Goal: Task Accomplishment & Management: Use online tool/utility

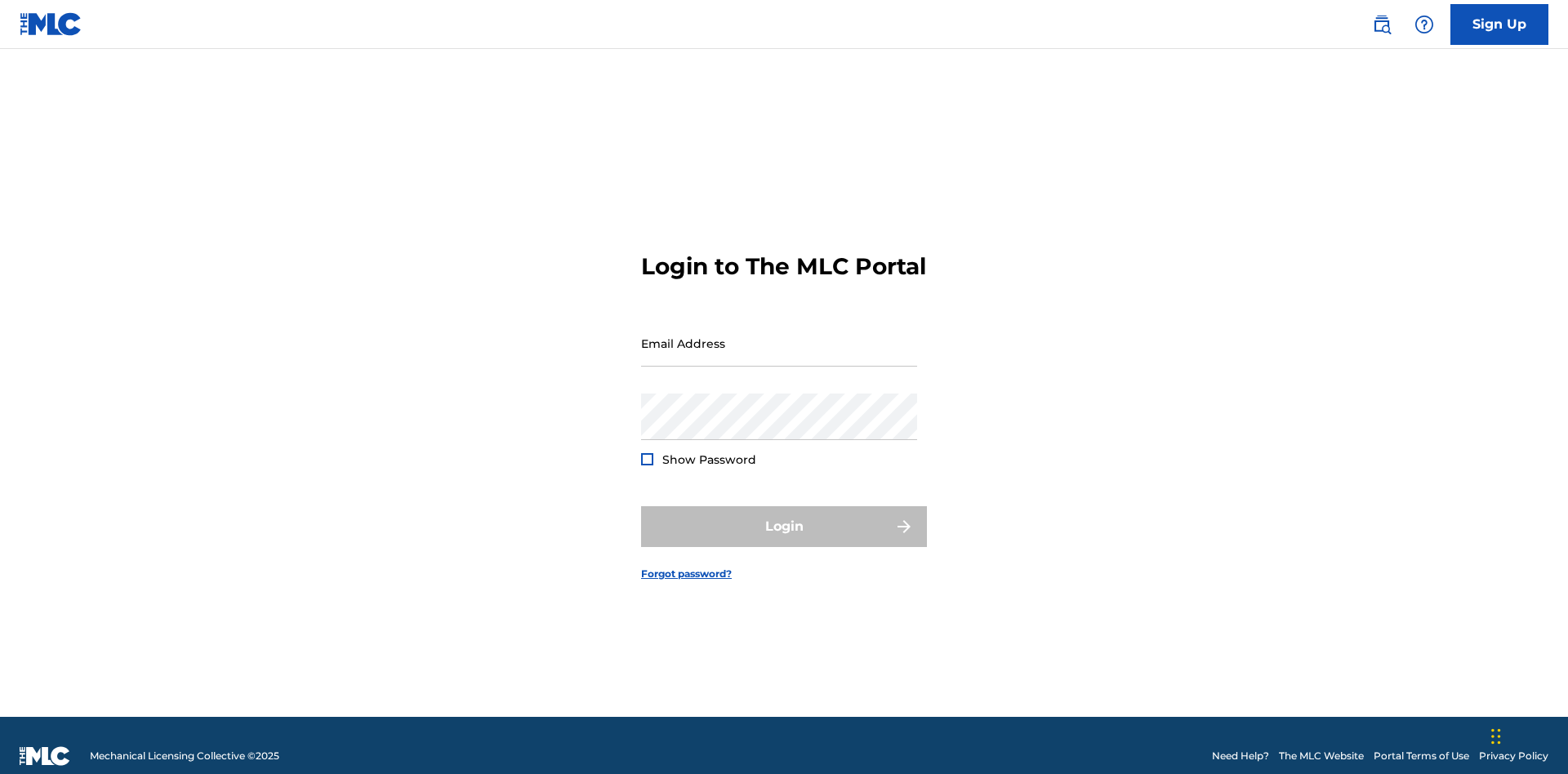
scroll to position [21, 0]
click at [779, 336] on input "Email Address" at bounding box center [779, 343] width 276 height 47
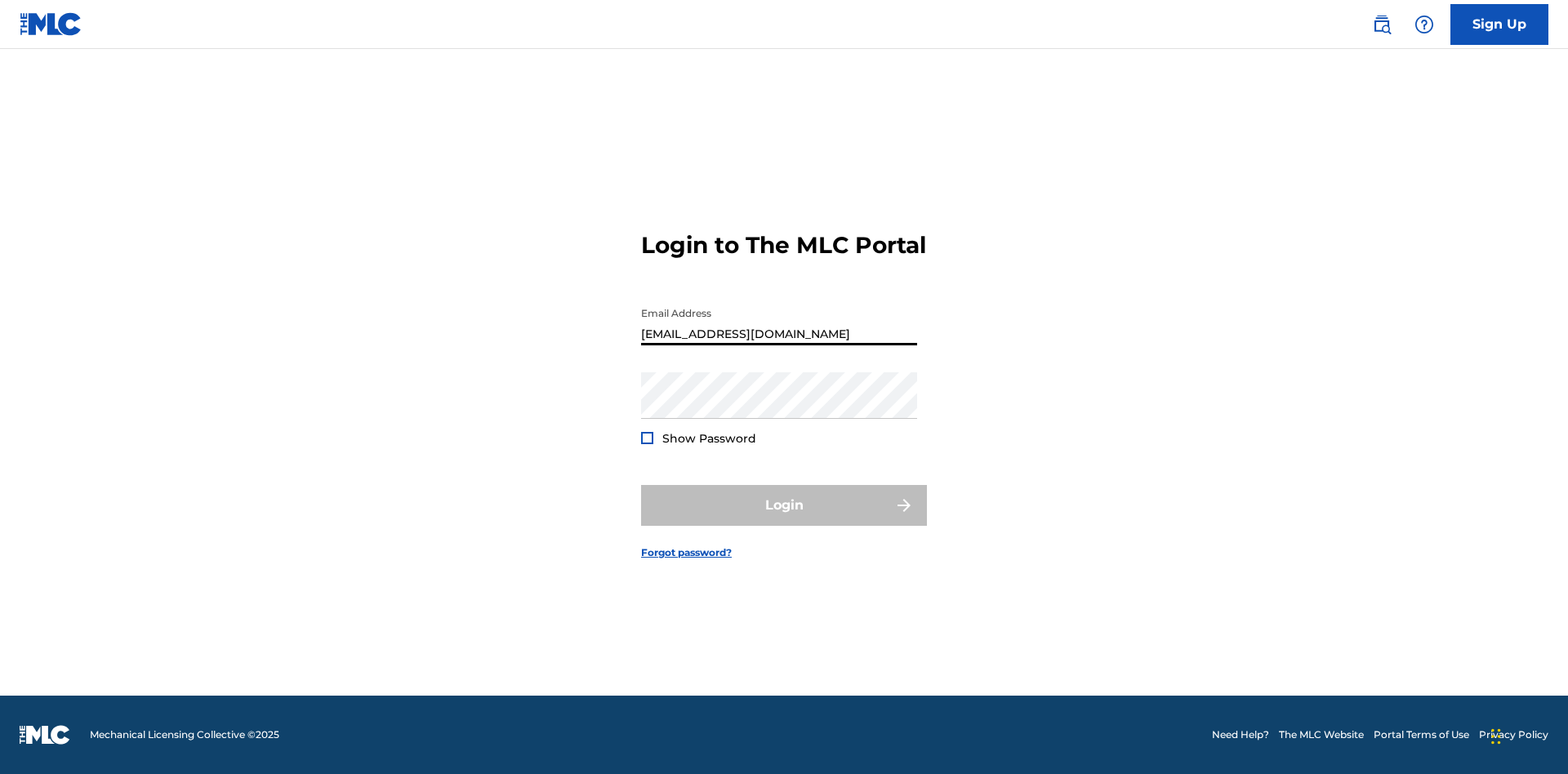
type input "Duke.McTesterson@gmail.com"
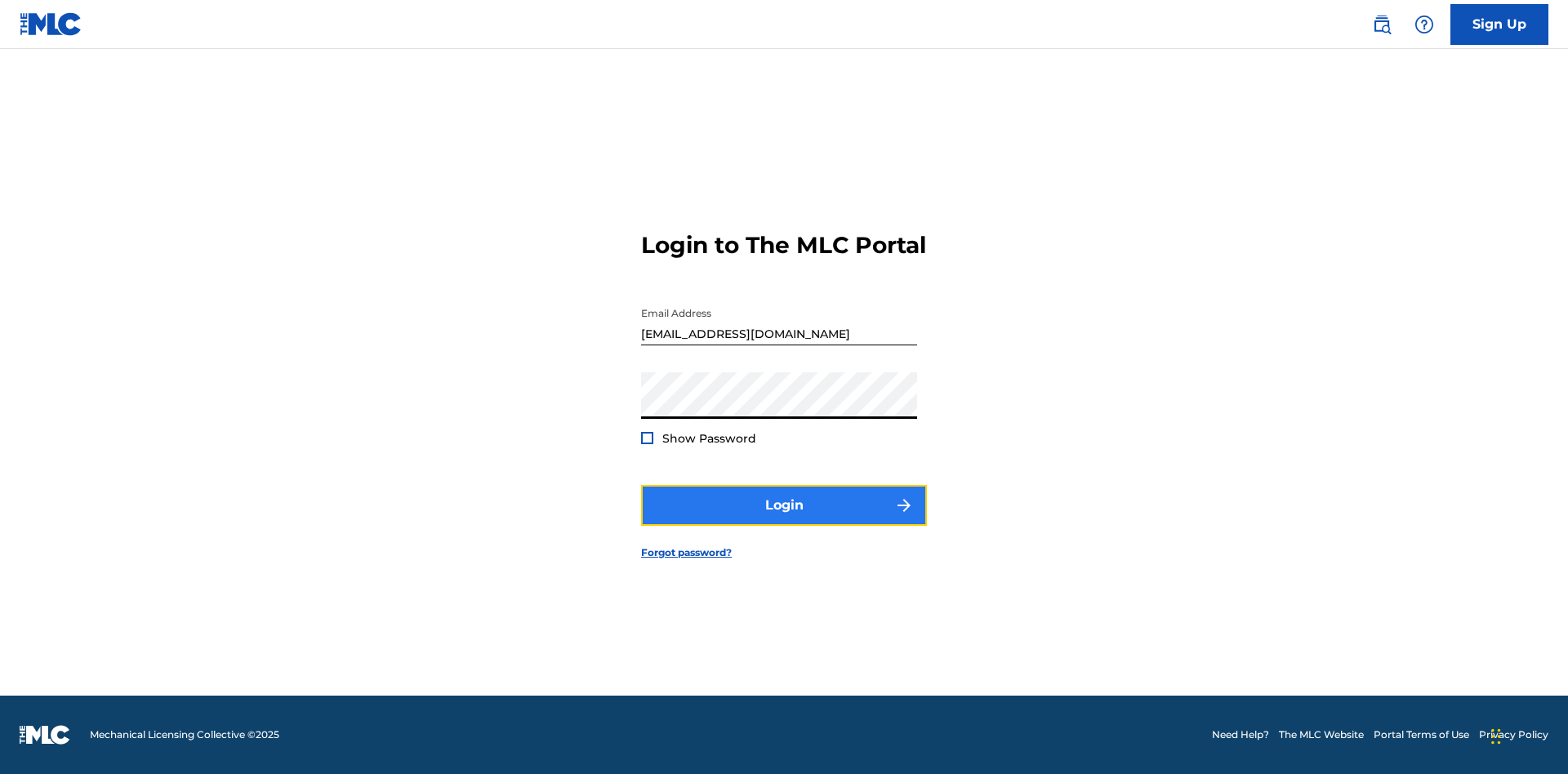
click at [784, 520] on button "Login" at bounding box center [784, 505] width 286 height 41
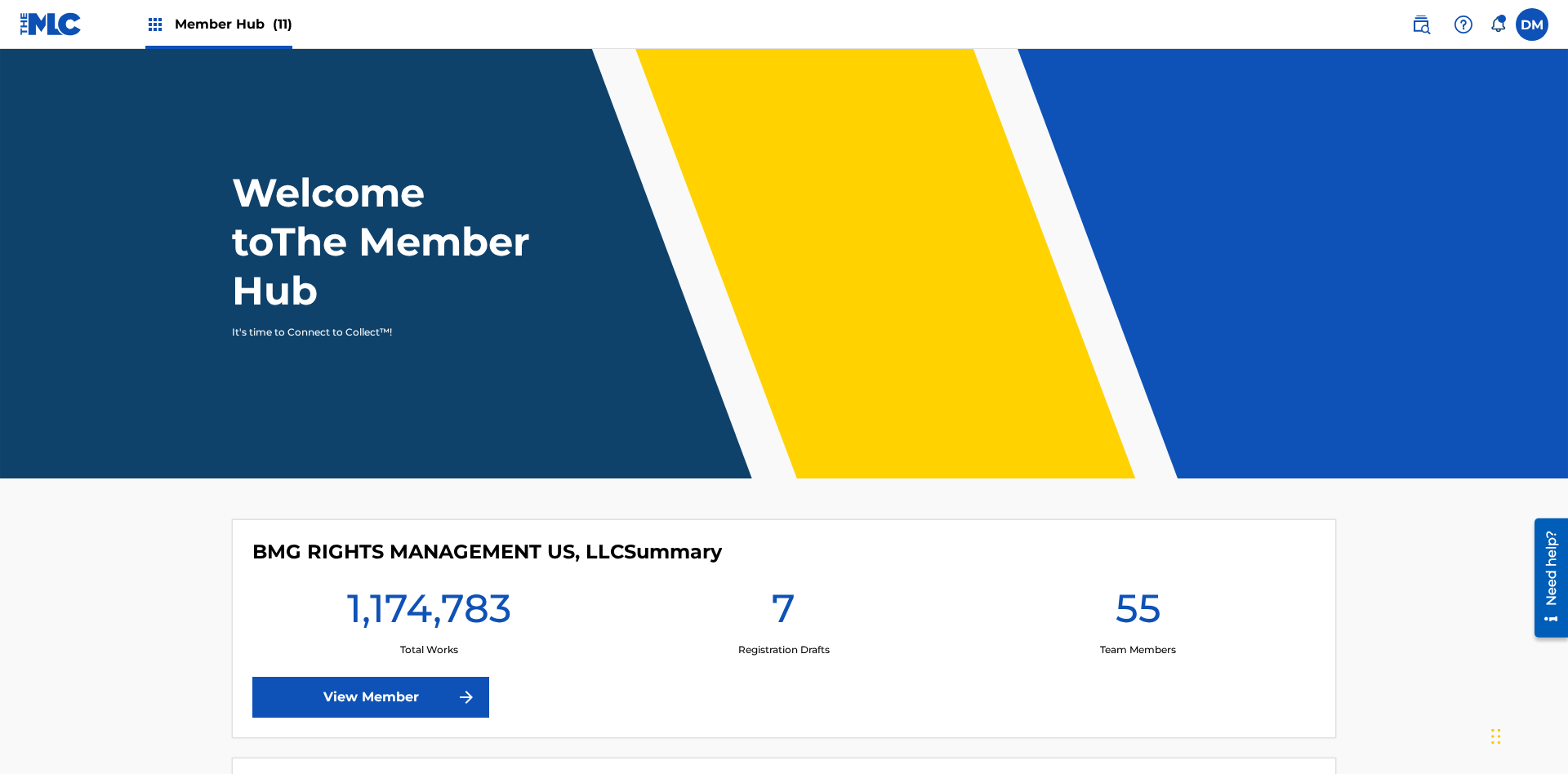
scroll to position [70, 0]
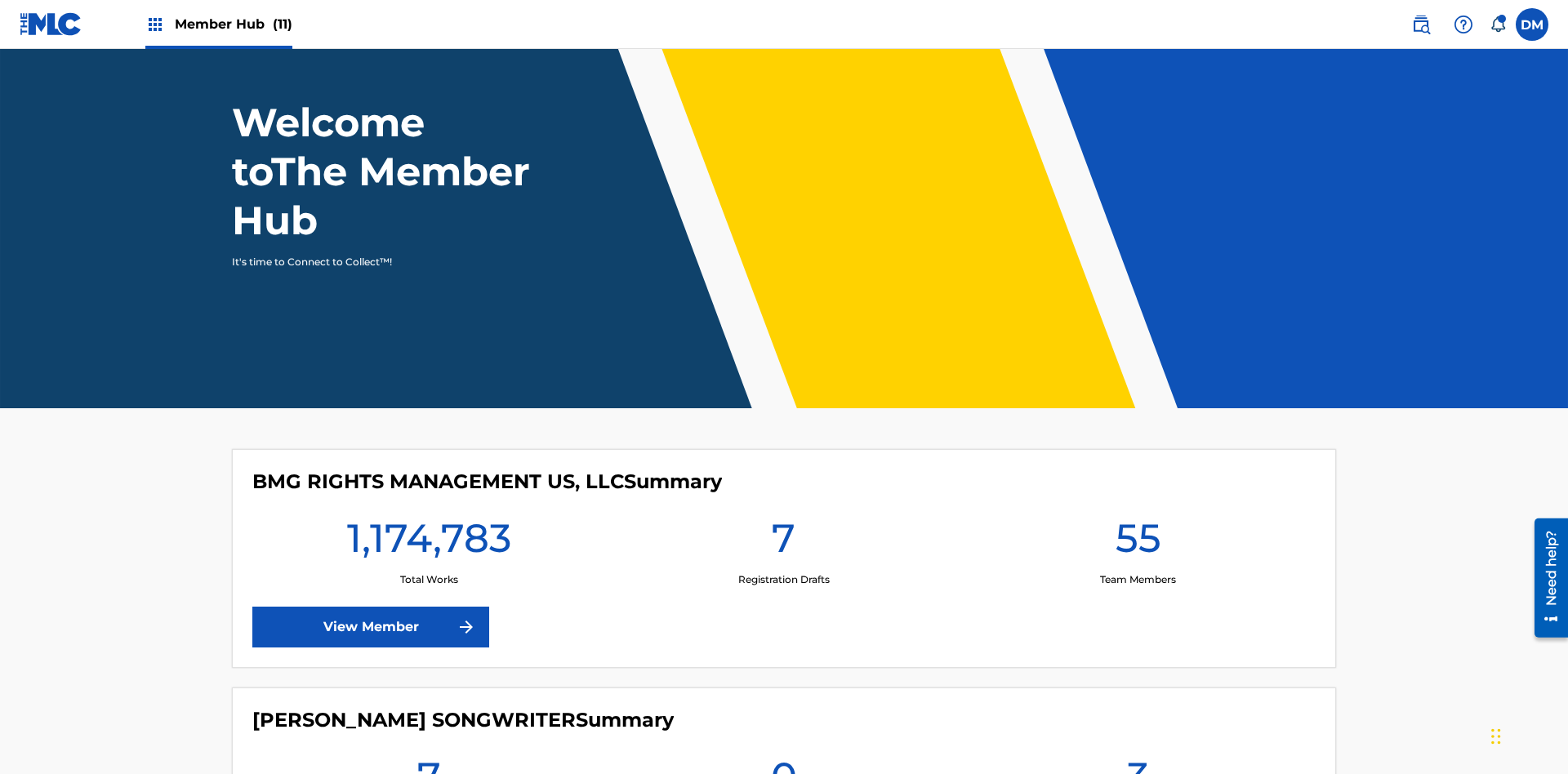
click at [218, 24] on span "Member Hub (11)" at bounding box center [233, 24] width 118 height 19
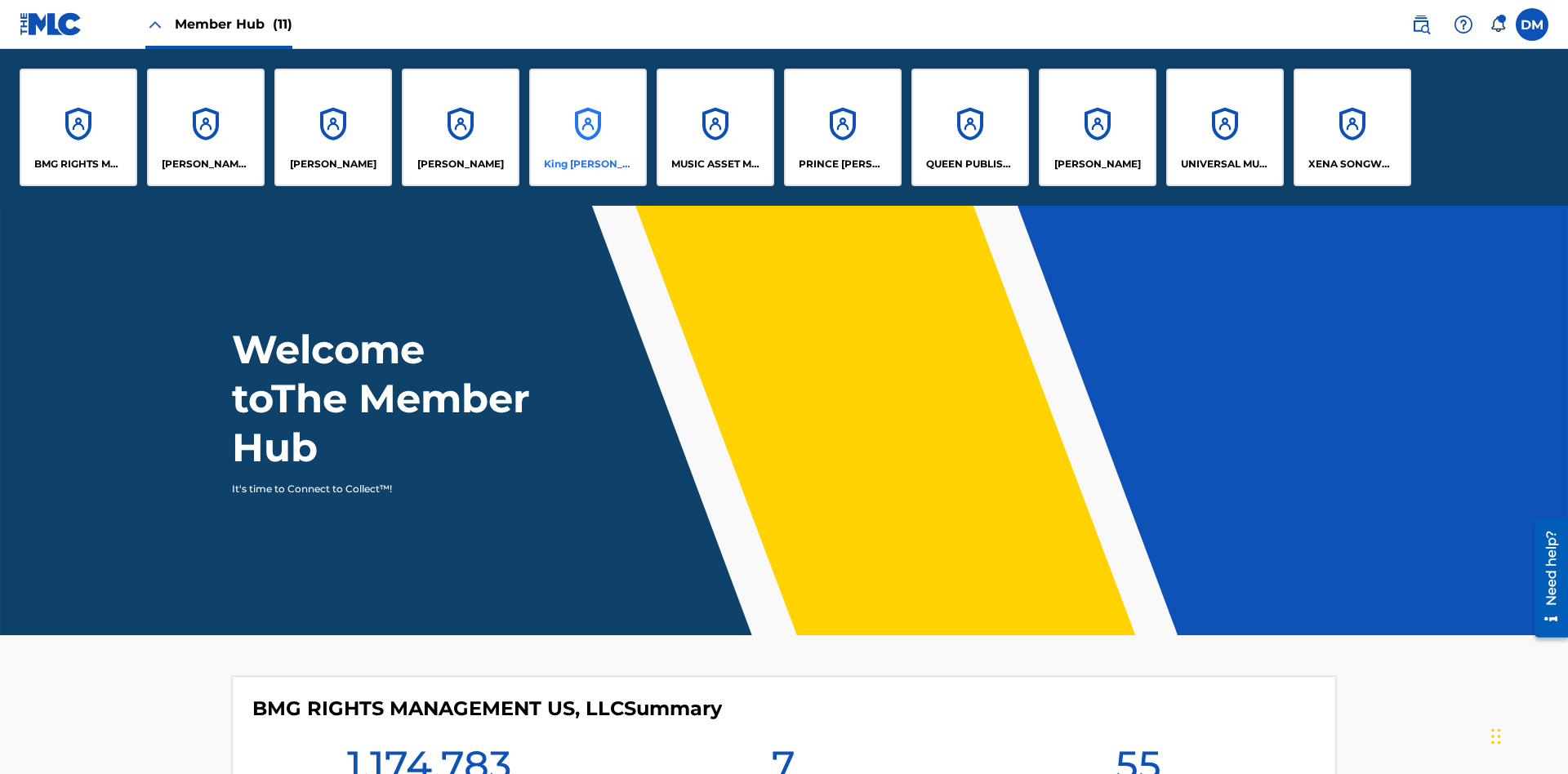
click at [587, 165] on p "King McTesterson" at bounding box center [588, 164] width 89 height 14
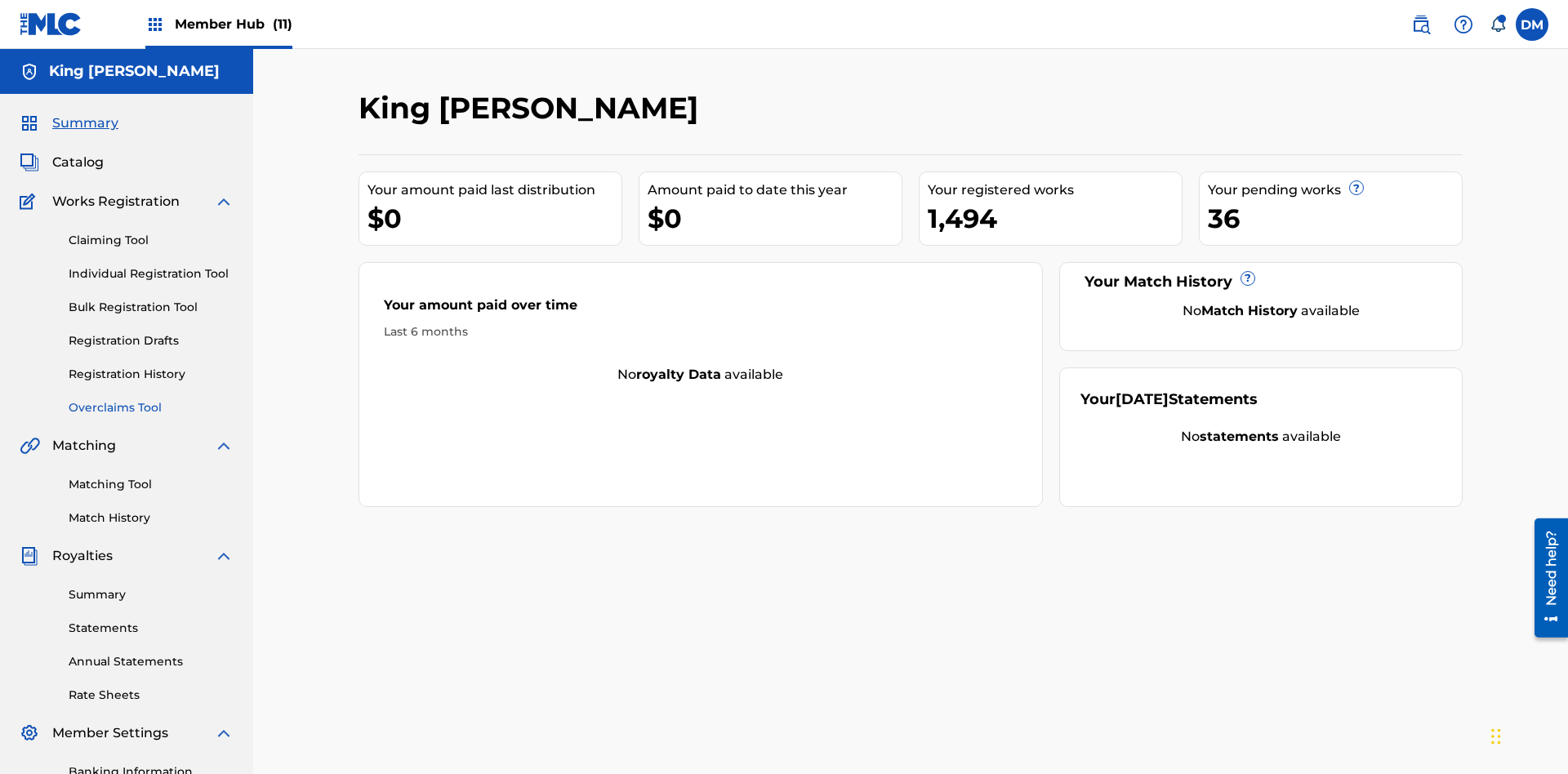
click at [151, 399] on link "Overclaims Tool" at bounding box center [151, 408] width 165 height 17
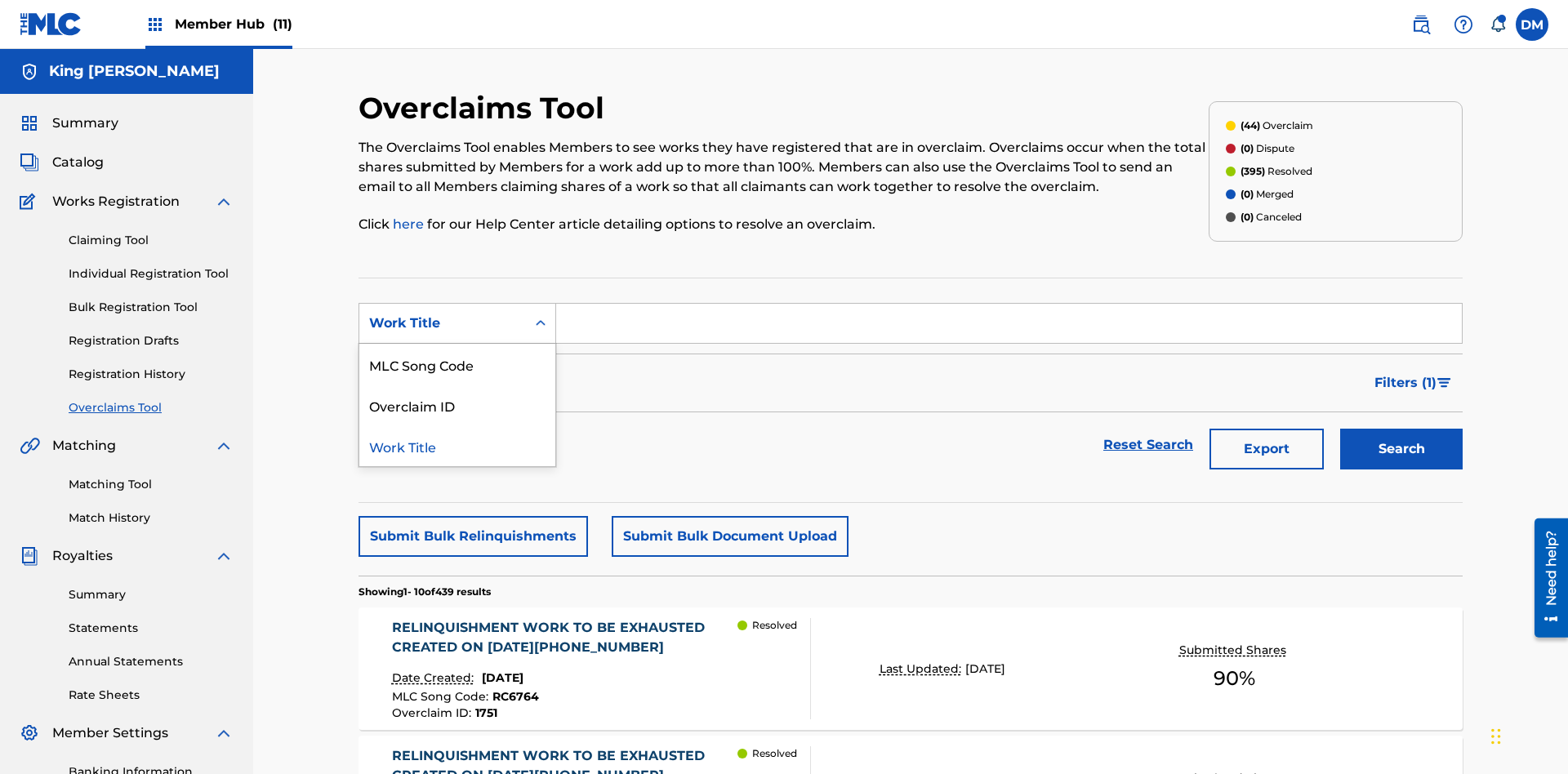
click at [457, 385] on div "Overclaim ID" at bounding box center [457, 405] width 196 height 41
click at [1008, 304] on input "Search Form" at bounding box center [1008, 323] width 906 height 39
type input "1421"
click at [1402, 429] on button "Search" at bounding box center [1402, 449] width 122 height 41
